Goal: Task Accomplishment & Management: Use online tool/utility

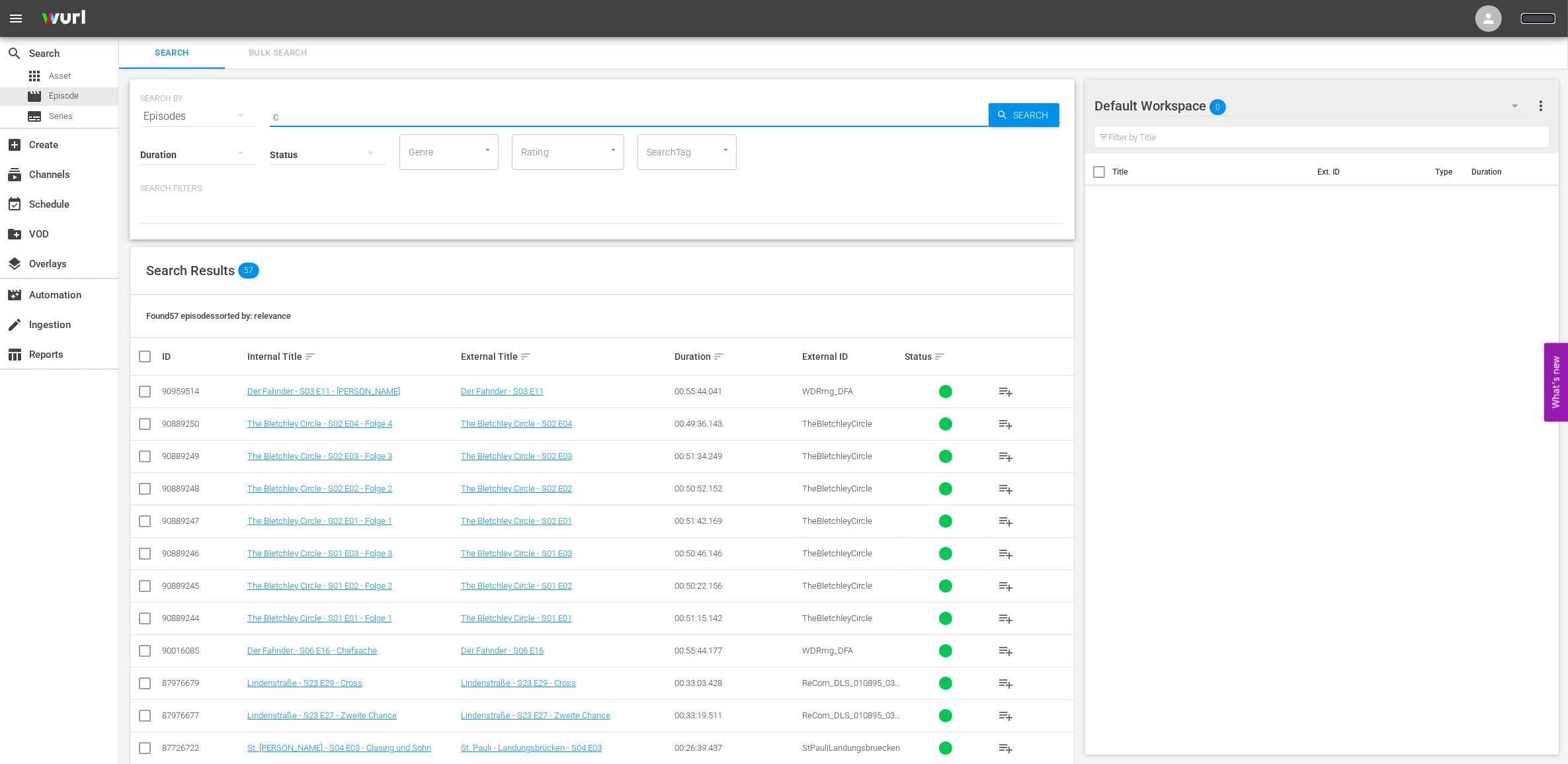
click at [1546, 15] on link "Sign Out" at bounding box center [1538, 19] width 34 height 10
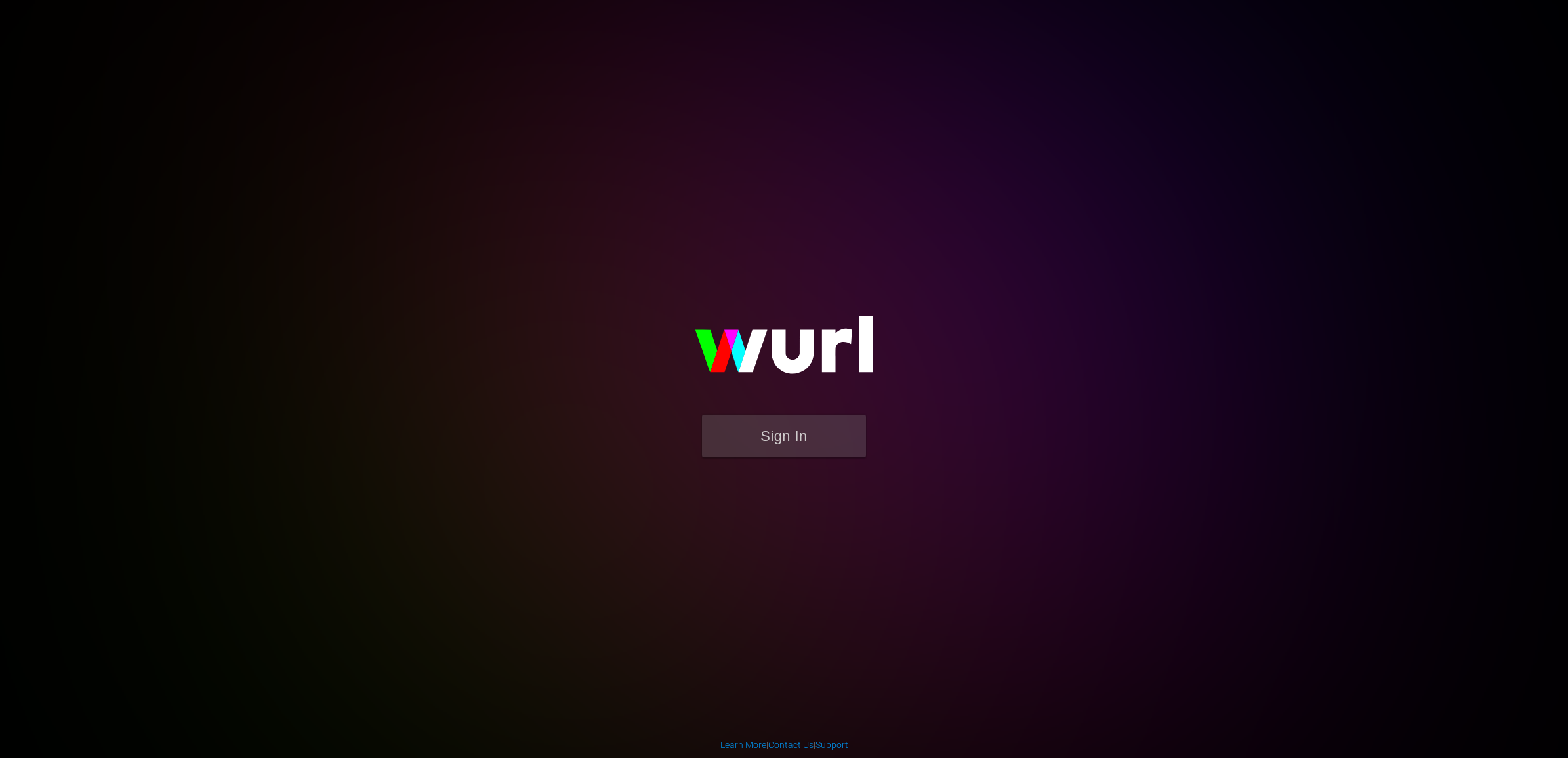
drag, startPoint x: 814, startPoint y: 487, endPoint x: 811, endPoint y: 477, distance: 10.4
click at [811, 477] on div "Sign In" at bounding box center [784, 378] width 305 height 212
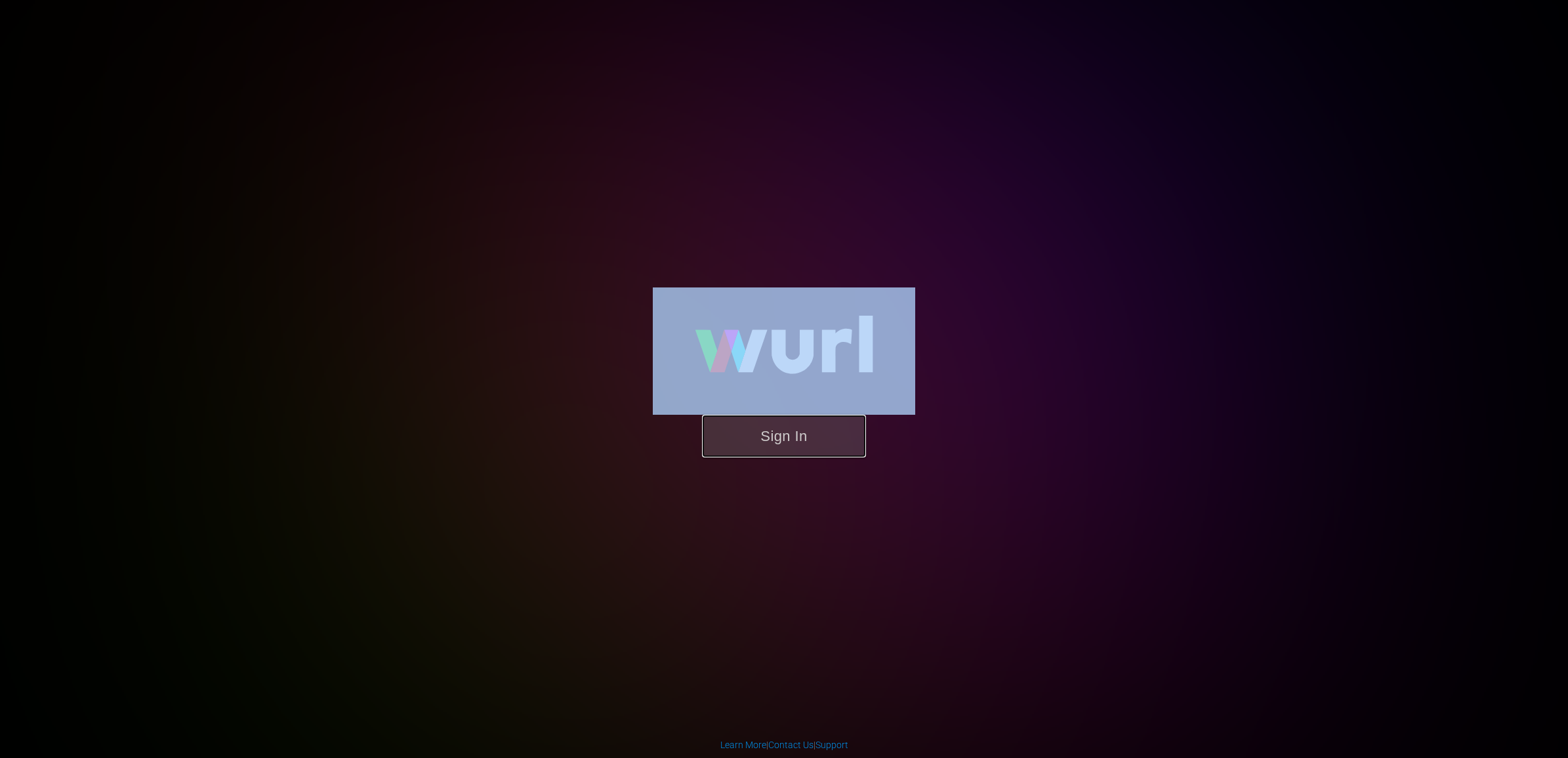
drag, startPoint x: 811, startPoint y: 477, endPoint x: 773, endPoint y: 441, distance: 52.3
click at [773, 441] on button "Sign In" at bounding box center [784, 436] width 164 height 43
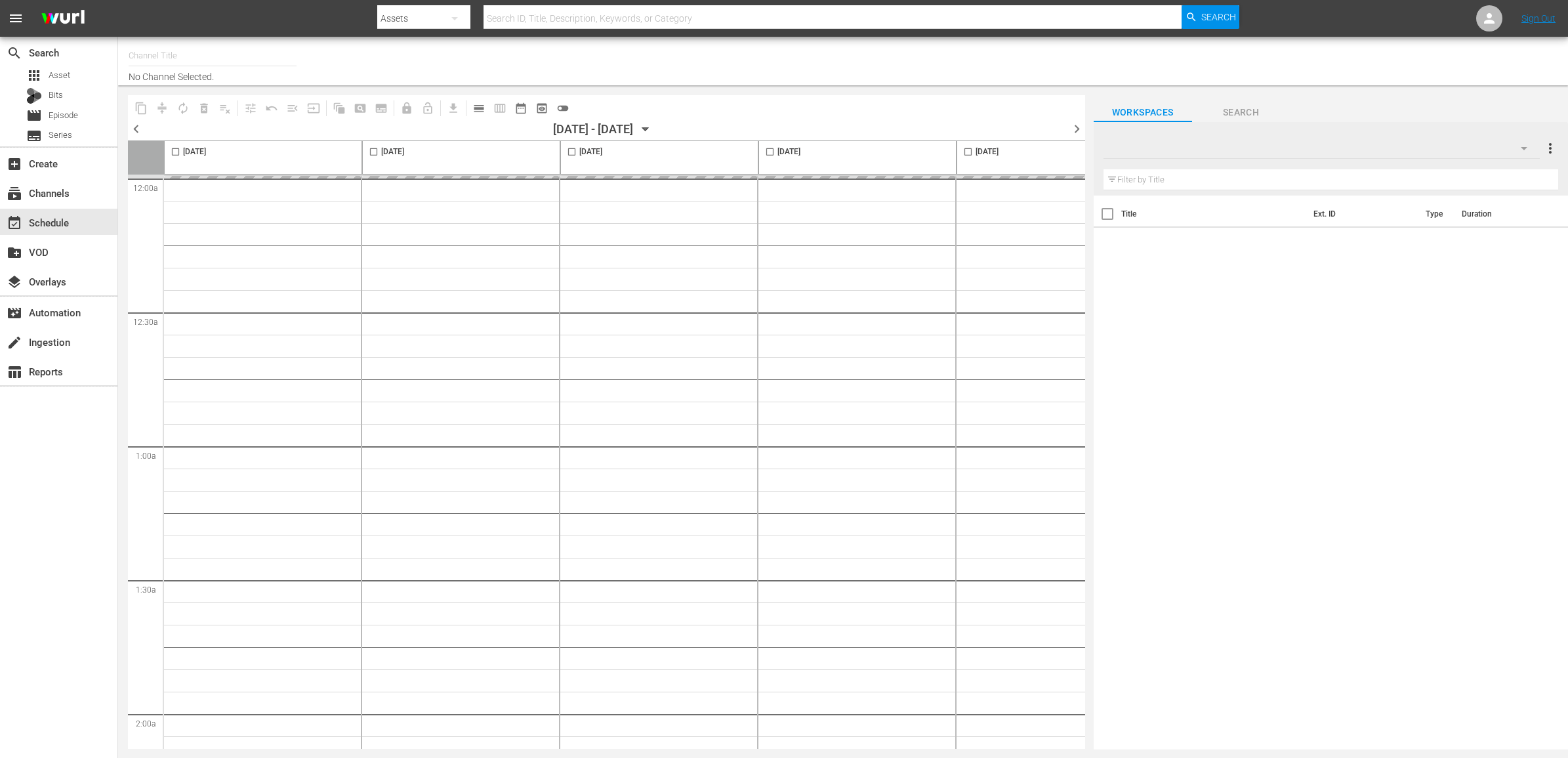
type input "Himmlisches Kino (1758)"
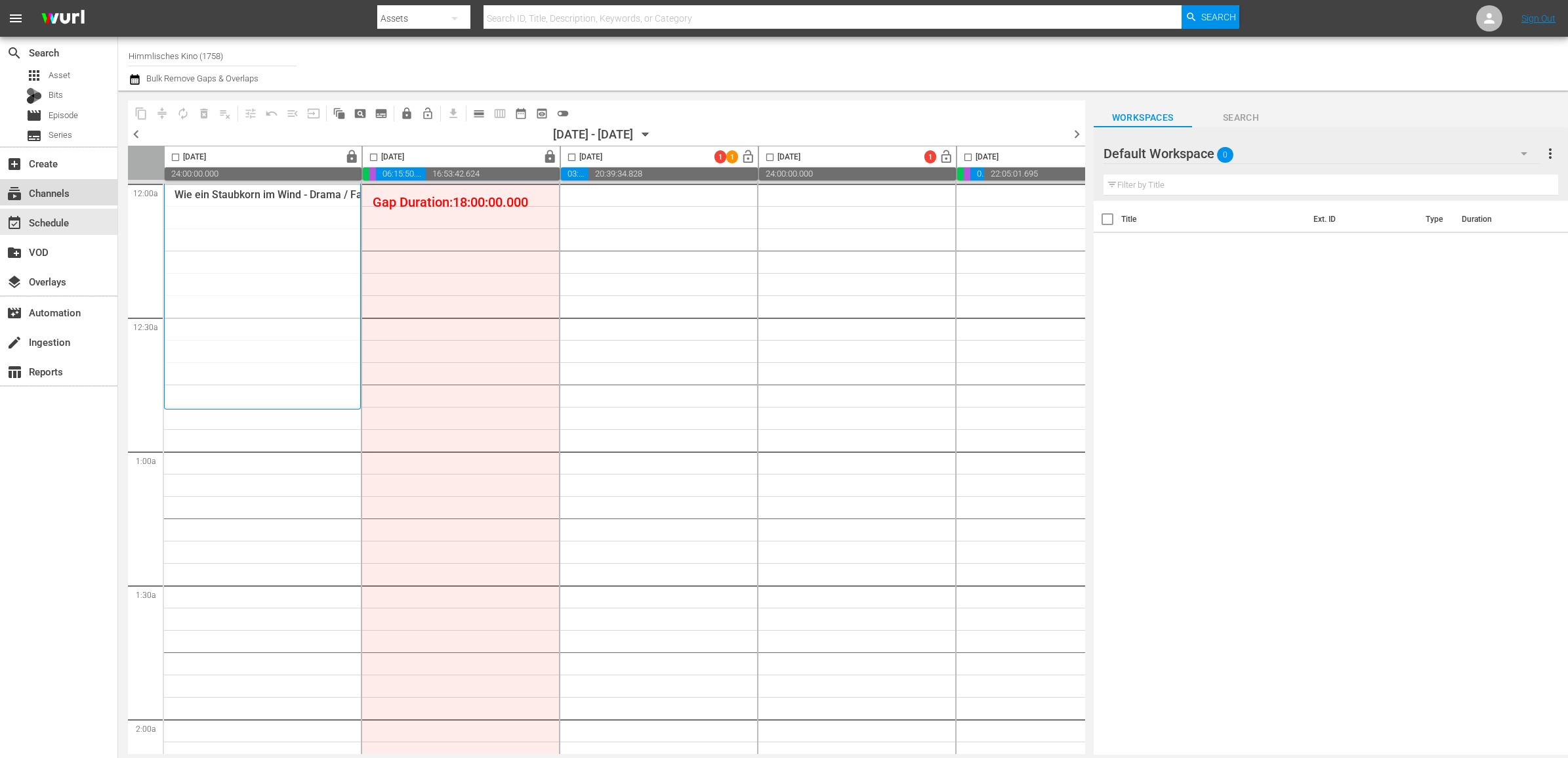
click at [69, 195] on div "subscriptions Channels" at bounding box center [37, 191] width 74 height 12
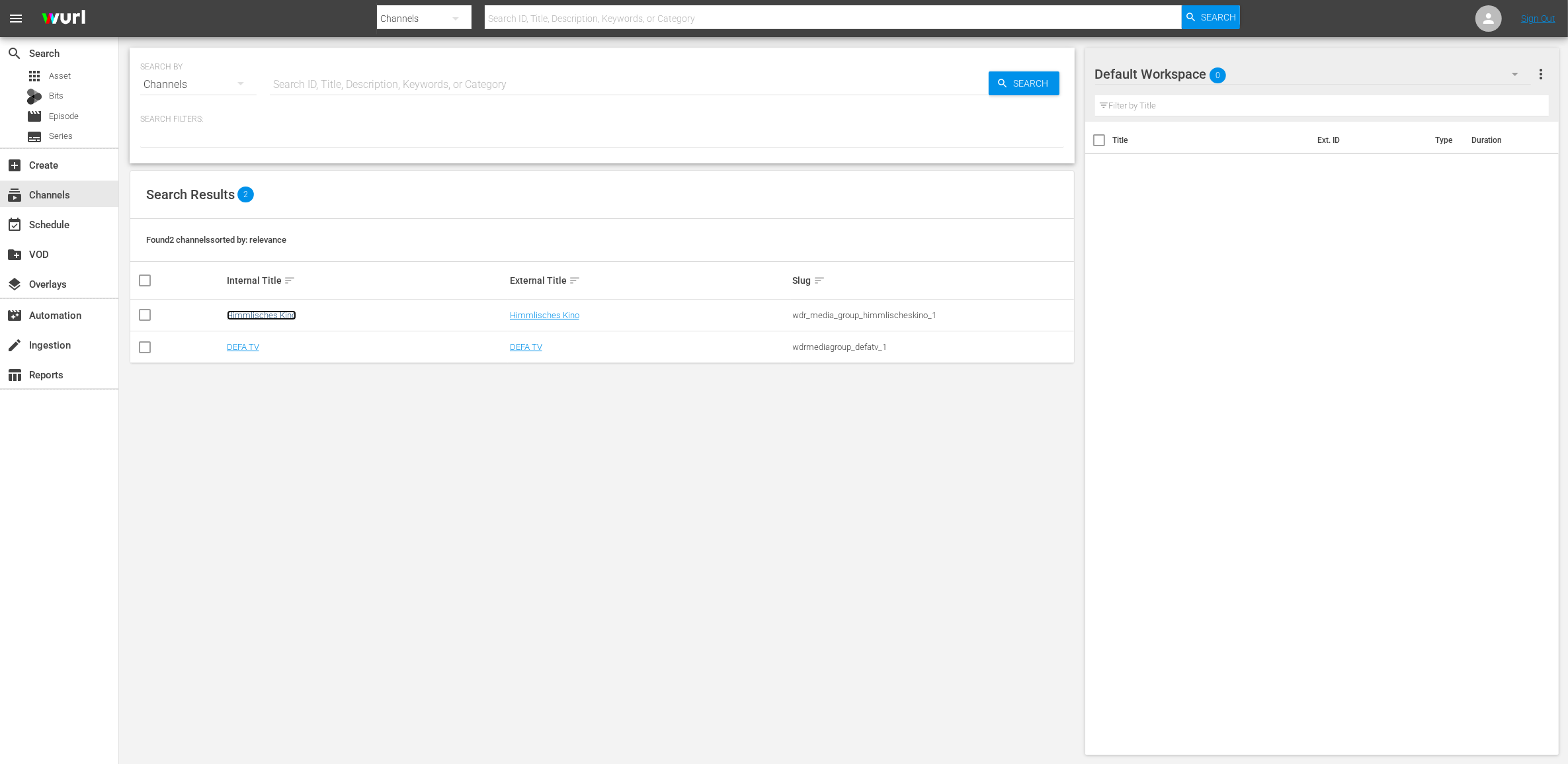
click at [252, 315] on link "Himmlisches Kino" at bounding box center [261, 314] width 69 height 10
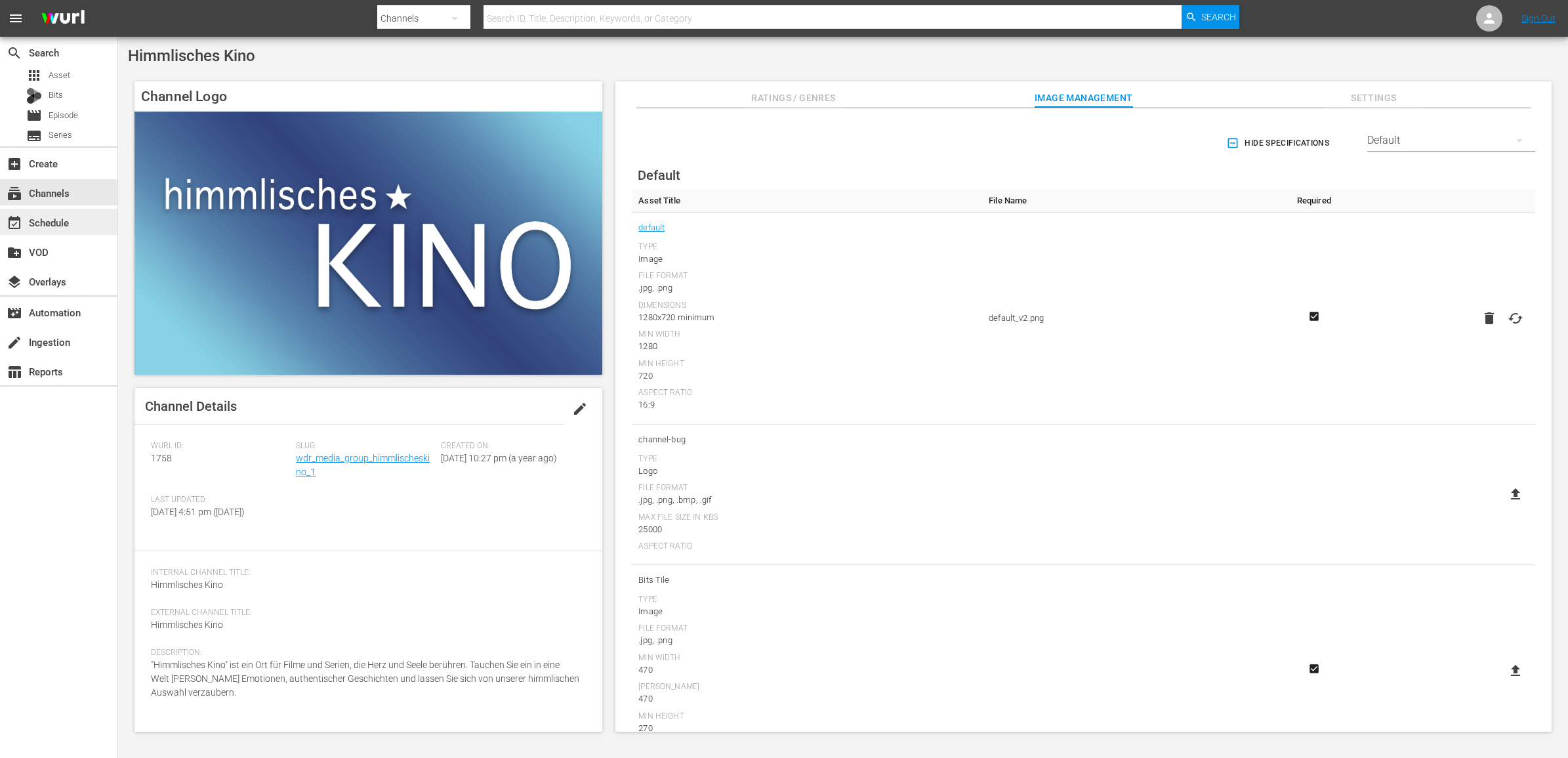
click at [54, 226] on div "event_available Schedule" at bounding box center [37, 220] width 74 height 12
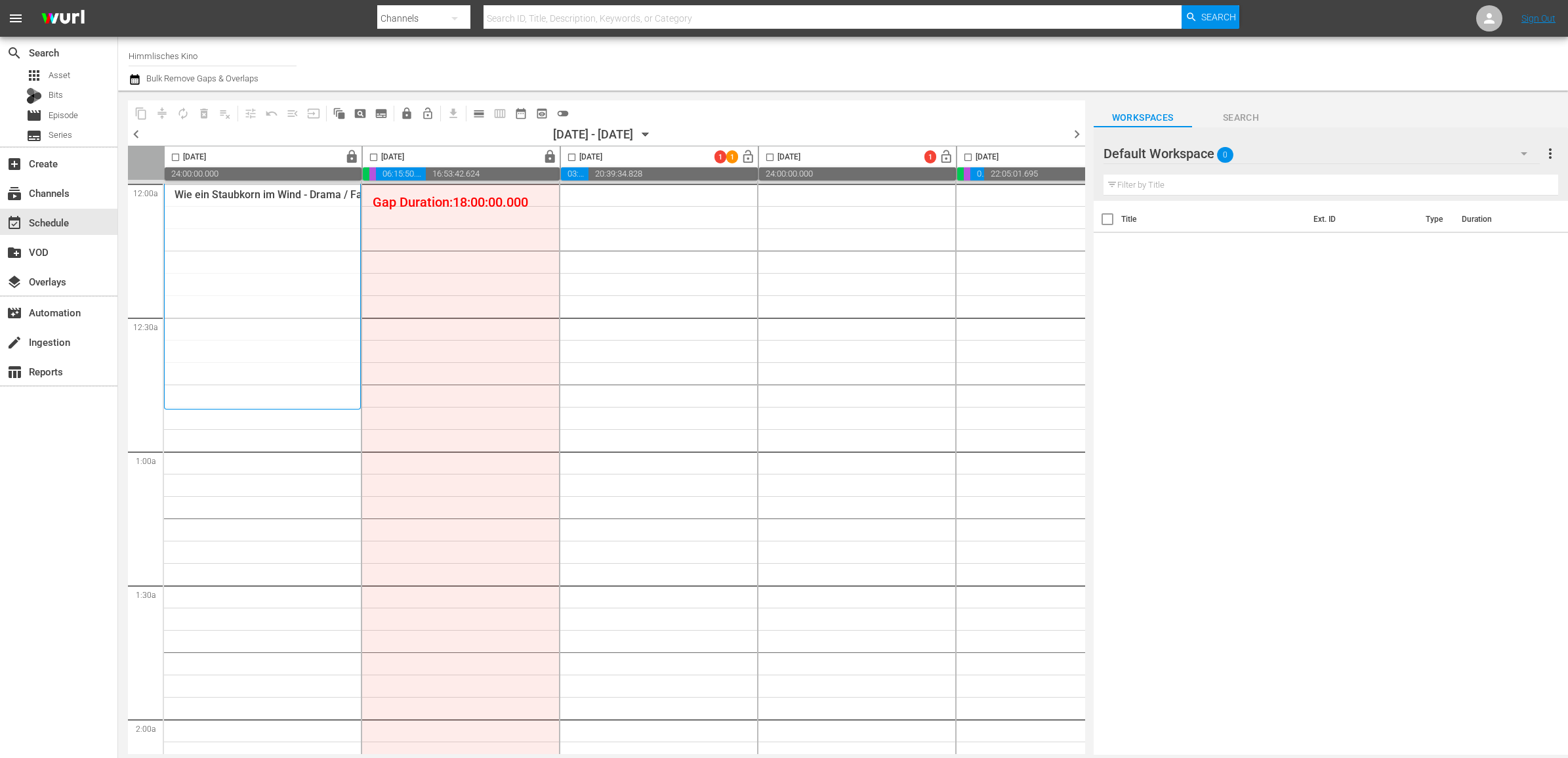
click at [1231, 122] on span "Search" at bounding box center [1241, 118] width 98 height 16
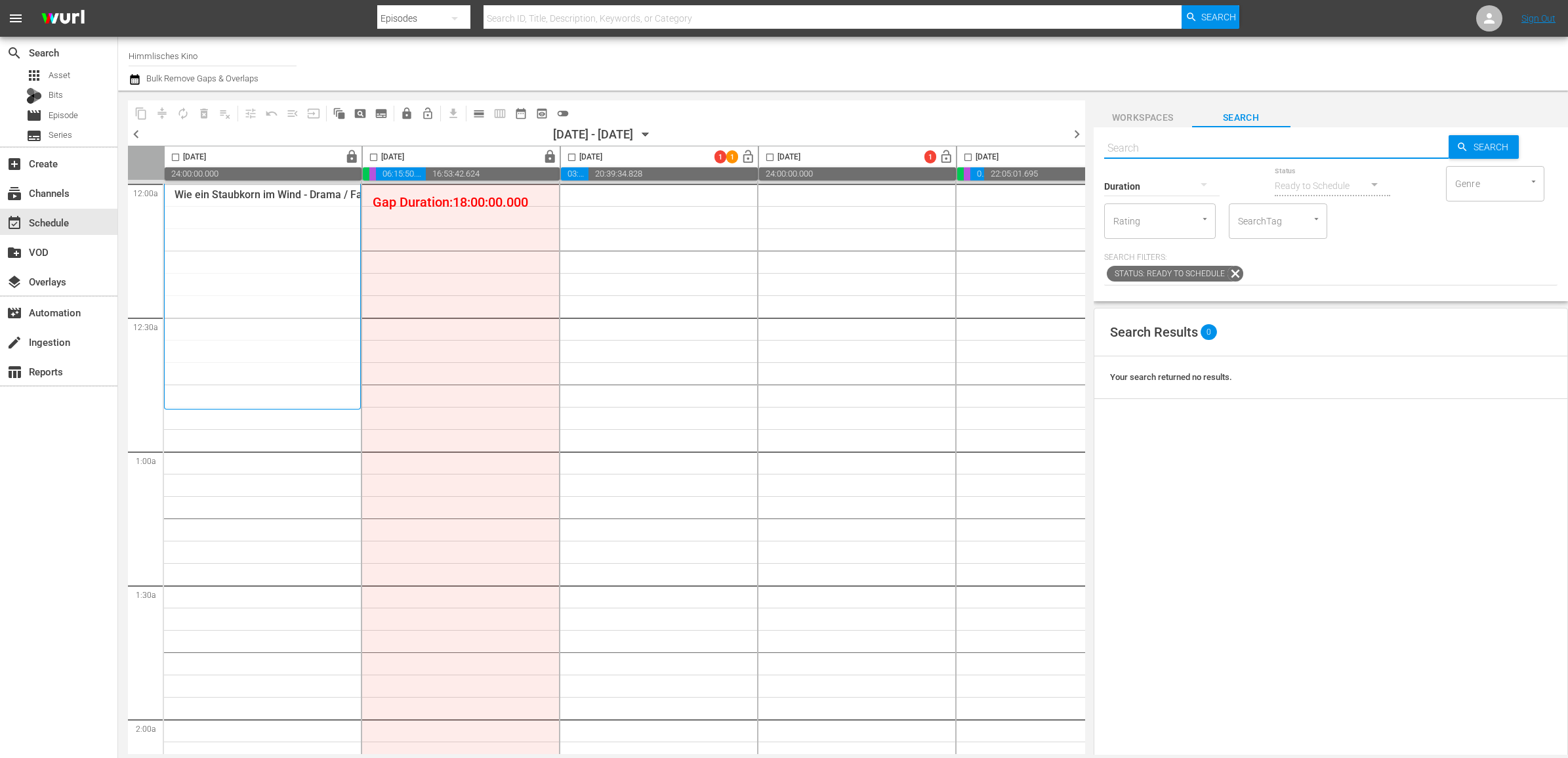
click at [1165, 146] on input "text" at bounding box center [1276, 148] width 344 height 32
type input "staub"
